Goal: Task Accomplishment & Management: Complete application form

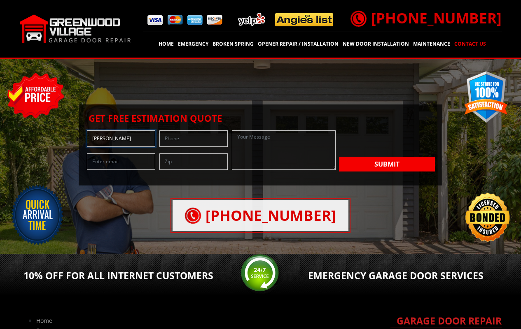
type input "[PERSON_NAME]"
type input "[PHONE_NUMBER]"
type input "[PERSON_NAME][EMAIL_ADDRESS][PERSON_NAME][DOMAIN_NAME]"
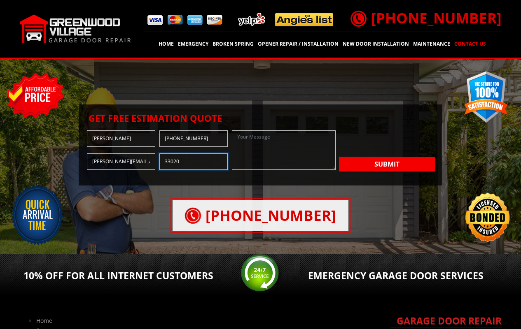
type input "33020"
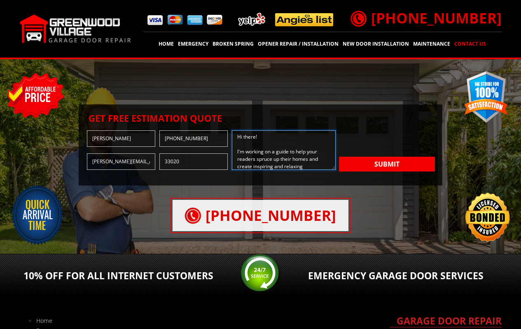
scroll to position [178, 0]
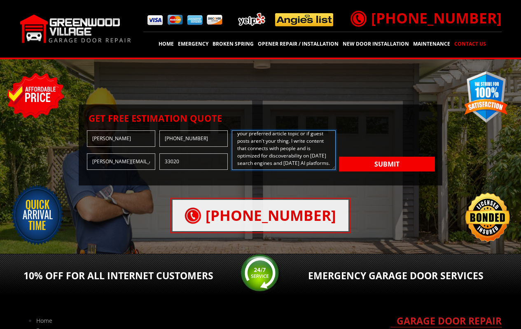
type textarea "Hi there! I'm working on a guide to help your readers spruce up their homes and…"
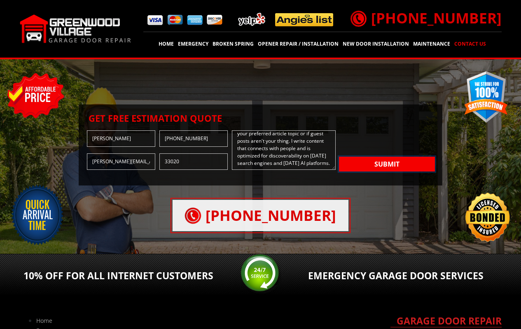
click at [387, 164] on button "Submit" at bounding box center [387, 164] width 96 height 15
